Goal: Register for event/course

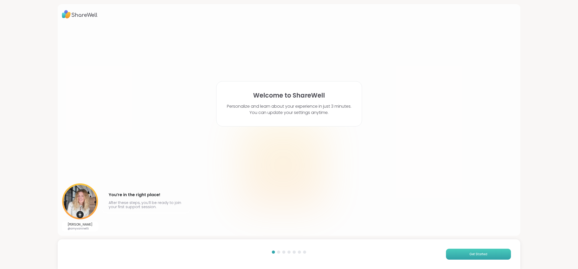
click at [477, 254] on span "Get Started" at bounding box center [479, 254] width 18 height 5
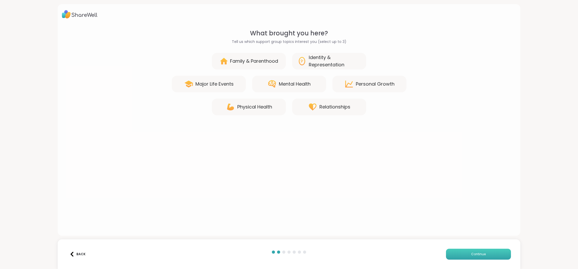
click at [477, 255] on span "Continue" at bounding box center [479, 254] width 15 height 5
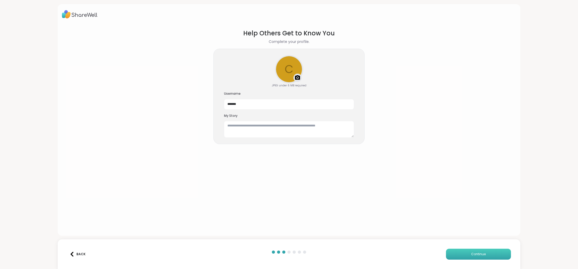
click at [477, 255] on span "Continue" at bounding box center [479, 254] width 15 height 5
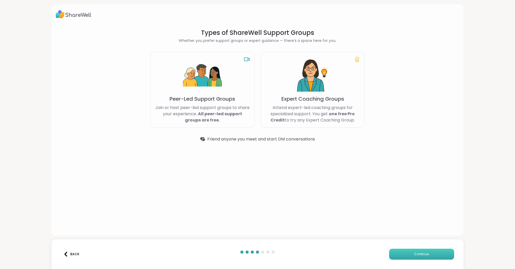
click at [408, 254] on button "Continue" at bounding box center [421, 254] width 65 height 11
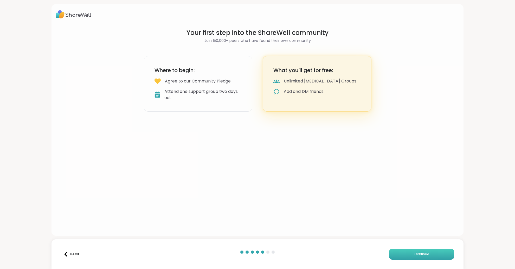
click at [408, 254] on button "Continue" at bounding box center [421, 254] width 65 height 11
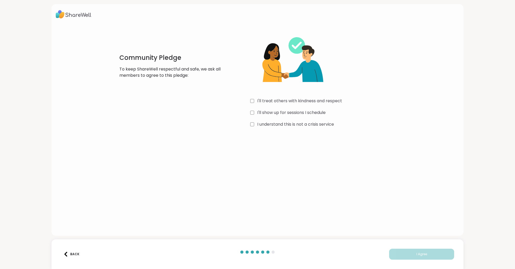
click at [273, 253] on div at bounding box center [273, 251] width 3 height 3
click at [266, 104] on label "I'll treat others with kindness and respect" at bounding box center [299, 101] width 85 height 6
drag, startPoint x: 265, startPoint y: 114, endPoint x: 267, endPoint y: 128, distance: 13.9
click at [265, 115] on label "I'll show up for sessions I schedule" at bounding box center [291, 113] width 68 height 6
click at [267, 128] on div "I'll treat others with kindness and respect I'll show up for sessions I schedul…" at bounding box center [328, 79] width 156 height 100
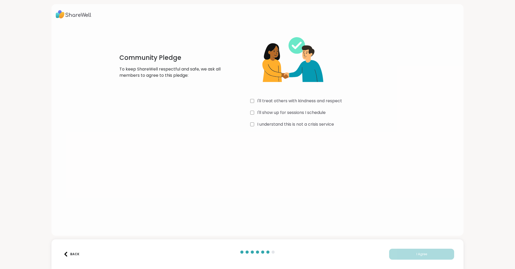
click at [268, 126] on label "I understand this is not a crisis service" at bounding box center [295, 124] width 77 height 6
click at [423, 257] on button "I Agree" at bounding box center [421, 254] width 65 height 11
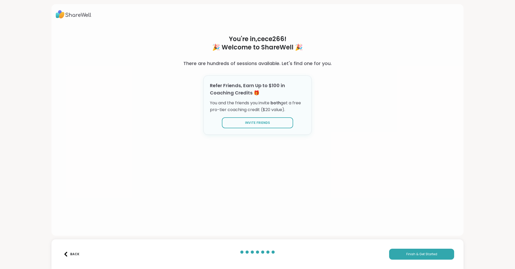
click at [65, 256] on img at bounding box center [65, 254] width 5 height 5
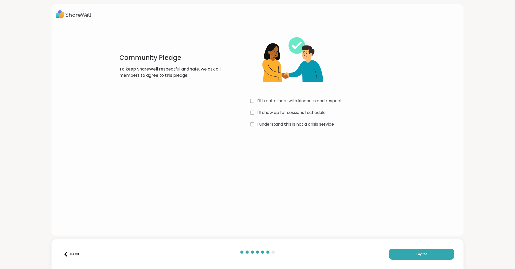
click at [67, 255] on img at bounding box center [65, 254] width 5 height 5
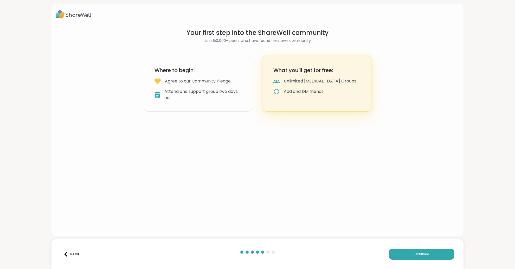
click at [67, 255] on img at bounding box center [65, 254] width 5 height 5
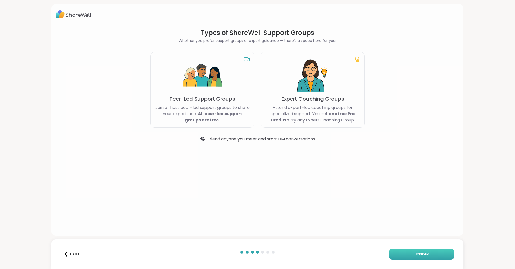
click at [401, 254] on button "Continue" at bounding box center [421, 254] width 65 height 11
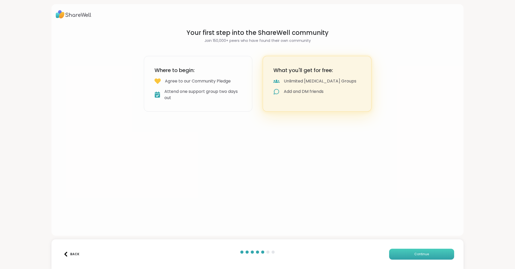
click at [401, 254] on button "Continue" at bounding box center [421, 254] width 65 height 11
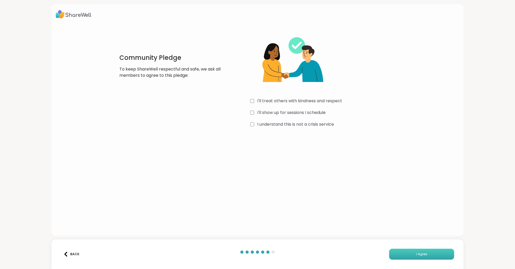
click at [404, 255] on button "I Agree" at bounding box center [421, 254] width 65 height 11
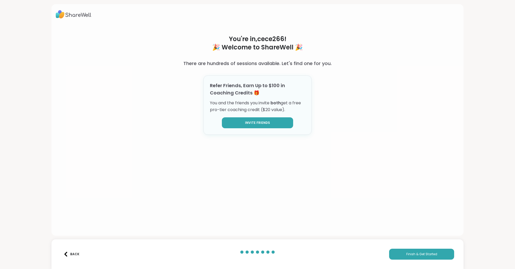
click at [271, 121] on button "Invite Friends" at bounding box center [257, 122] width 71 height 11
drag, startPoint x: 404, startPoint y: 253, endPoint x: 401, endPoint y: 206, distance: 46.7
click at [390, 202] on div "You're in, cece266 ! 🎉 Welcome to ShareWell 🎉 There are hundreds of sessions av…" at bounding box center [257, 134] width 515 height 269
click at [65, 251] on button "Back" at bounding box center [71, 254] width 21 height 11
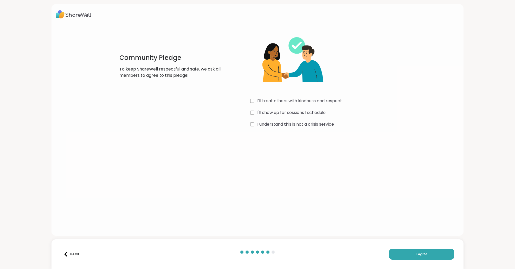
click at [69, 254] on div "Back" at bounding box center [71, 254] width 16 height 5
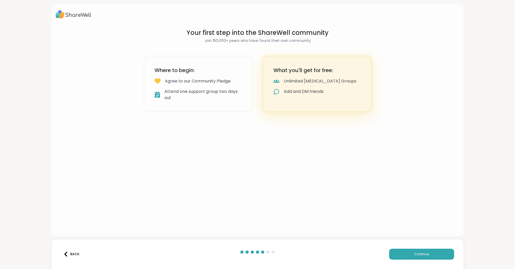
click at [69, 254] on div "Back" at bounding box center [71, 254] width 16 height 5
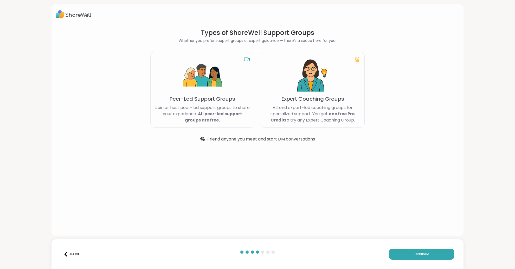
click at [69, 254] on div "Back" at bounding box center [71, 254] width 16 height 5
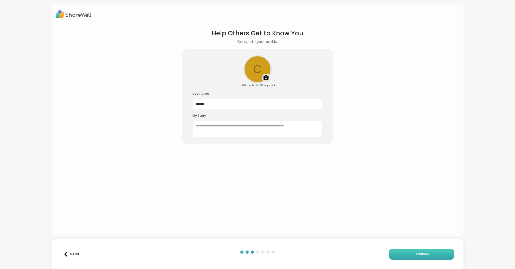
click at [403, 256] on button "Continue" at bounding box center [421, 254] width 65 height 11
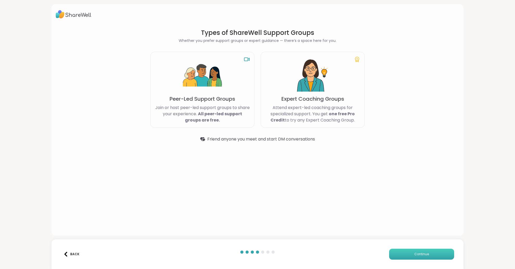
click at [403, 256] on button "Continue" at bounding box center [421, 254] width 65 height 11
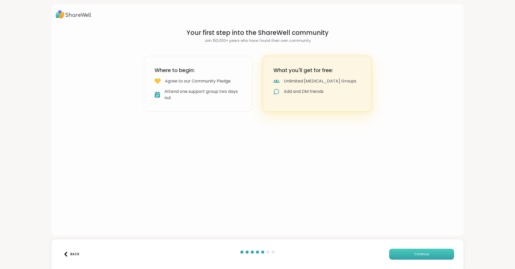
click at [403, 256] on button "Continue" at bounding box center [421, 254] width 65 height 11
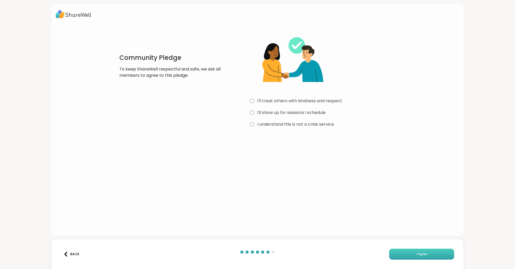
click at [403, 256] on button "I Agree" at bounding box center [421, 254] width 65 height 11
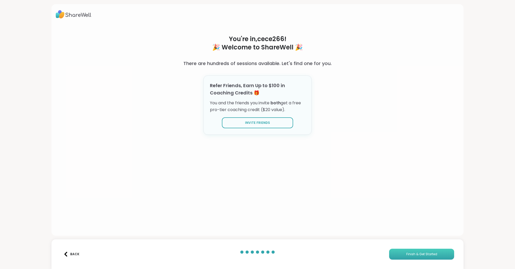
click at [439, 255] on button "Finish & Get Started" at bounding box center [421, 254] width 65 height 11
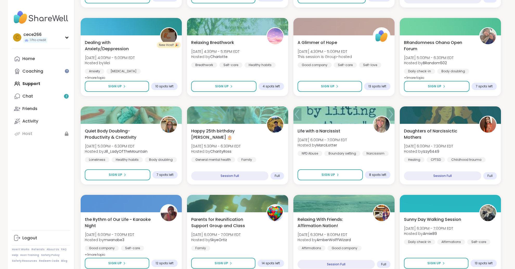
scroll to position [639, 0]
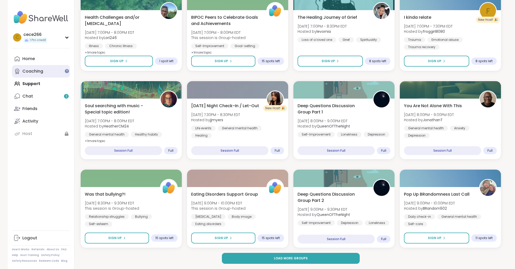
click at [52, 69] on link "Coaching" at bounding box center [41, 71] width 58 height 12
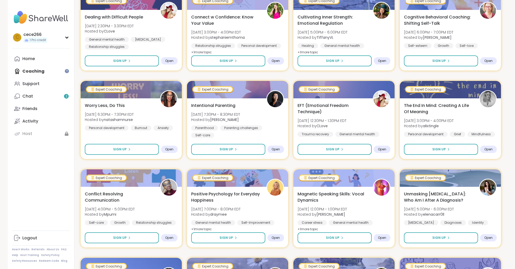
scroll to position [648, 0]
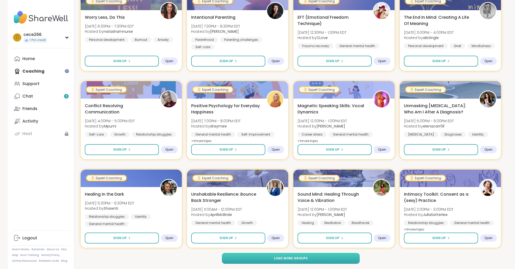
click at [248, 255] on button "Load more groups" at bounding box center [291, 258] width 138 height 11
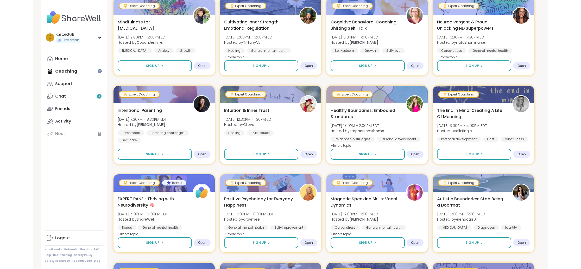
scroll to position [0, 0]
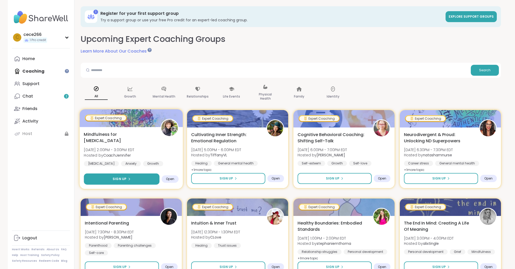
click at [144, 176] on button "Sign Up" at bounding box center [122, 178] width 76 height 11
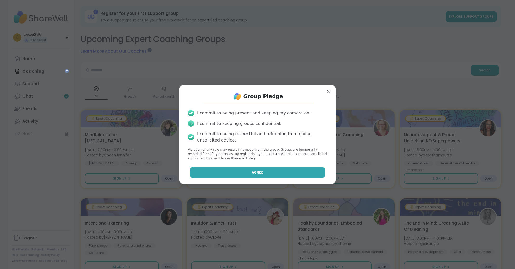
click at [269, 170] on button "Agree" at bounding box center [258, 172] width 136 height 11
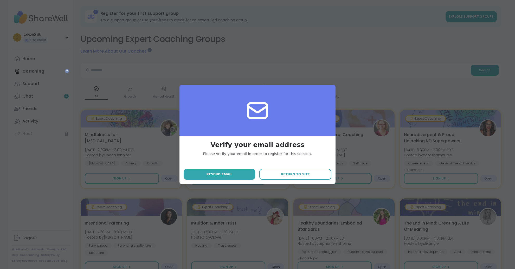
click at [279, 173] on button "Return to site" at bounding box center [295, 174] width 72 height 11
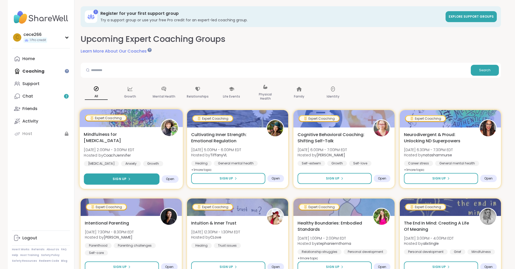
click at [128, 178] on icon at bounding box center [128, 178] width 3 height 3
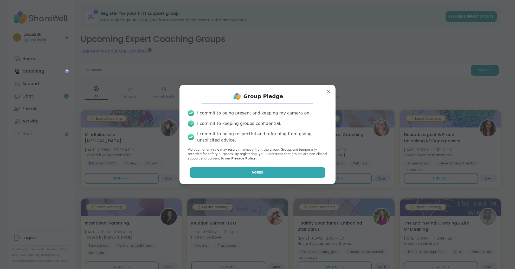
click at [235, 176] on button "Agree" at bounding box center [258, 172] width 136 height 11
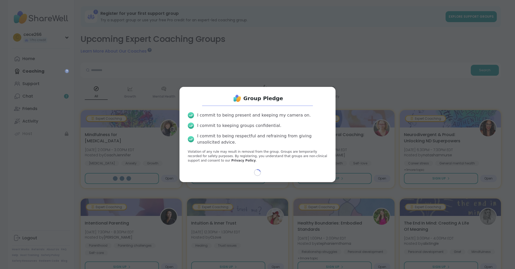
select select "**"
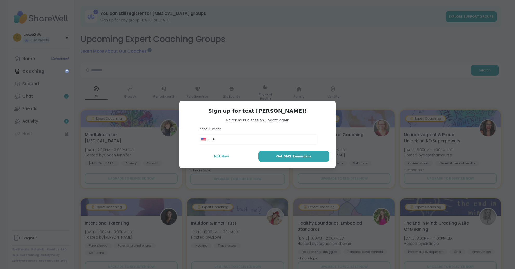
click at [216, 154] on span "Not Now" at bounding box center [221, 156] width 15 height 5
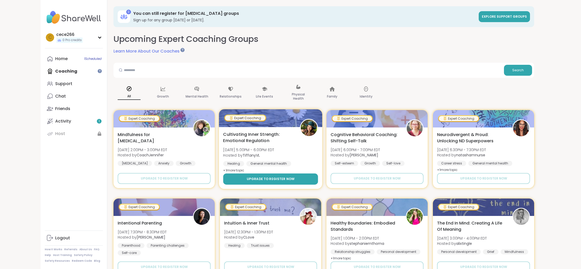
click at [277, 184] on button "Upgrade to register now" at bounding box center [270, 178] width 95 height 11
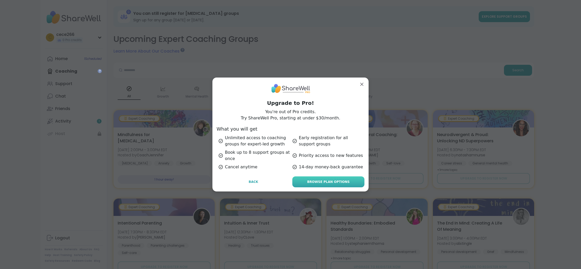
click at [317, 182] on span "Browse Plan Options" at bounding box center [328, 181] width 42 height 5
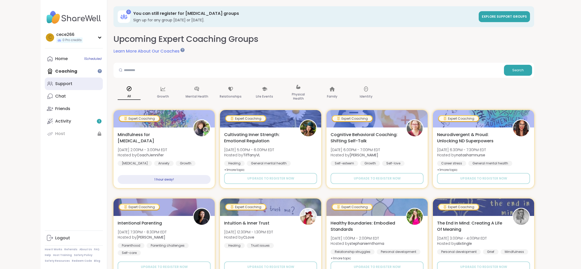
click at [75, 88] on link "Support" at bounding box center [74, 84] width 58 height 12
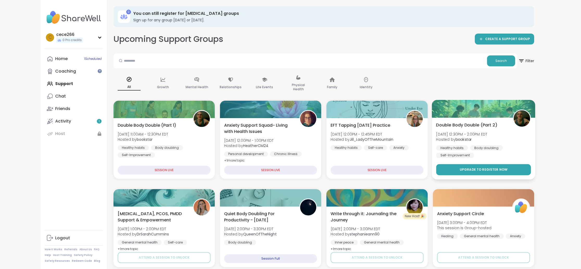
click at [458, 166] on button "Upgrade to register now" at bounding box center [483, 169] width 95 height 11
